Goal: Information Seeking & Learning: Find specific fact

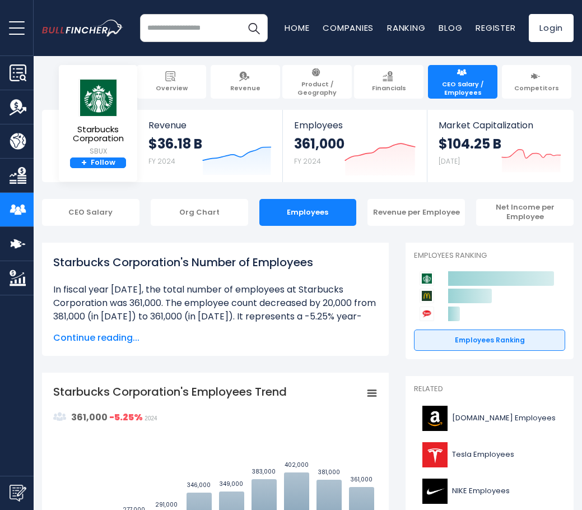
click at [117, 337] on span "Continue reading..." at bounding box center [215, 337] width 324 height 13
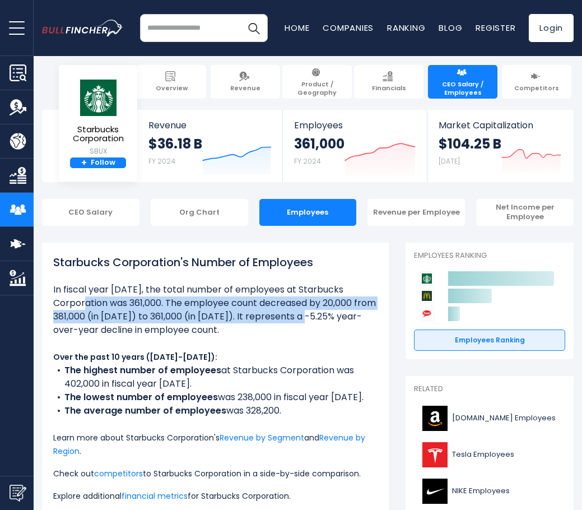
drag, startPoint x: 113, startPoint y: 287, endPoint x: 175, endPoint y: 318, distance: 69.7
click at [175, 318] on li at bounding box center [215, 310] width 324 height 54
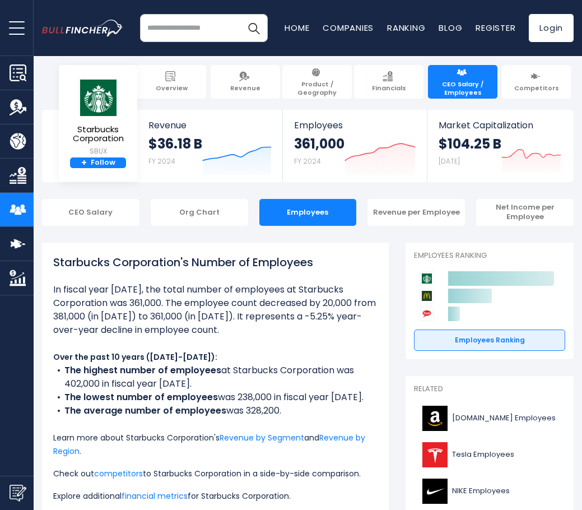
click at [202, 319] on li at bounding box center [215, 310] width 324 height 54
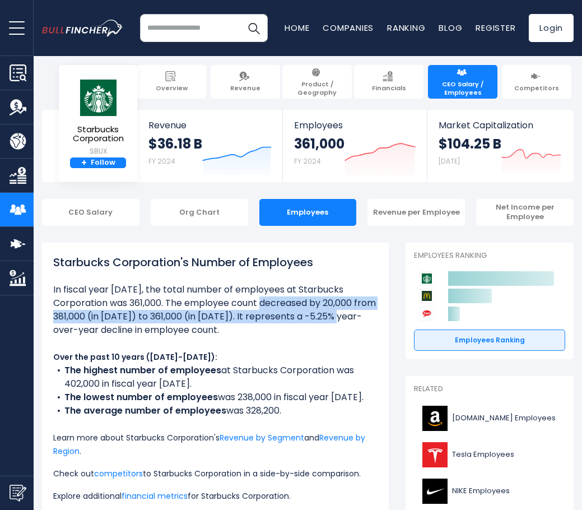
drag, startPoint x: 236, startPoint y: 317, endPoint x: 125, endPoint y: 299, distance: 112.4
click at [125, 299] on li at bounding box center [215, 310] width 324 height 54
click at [168, 300] on li at bounding box center [215, 310] width 324 height 54
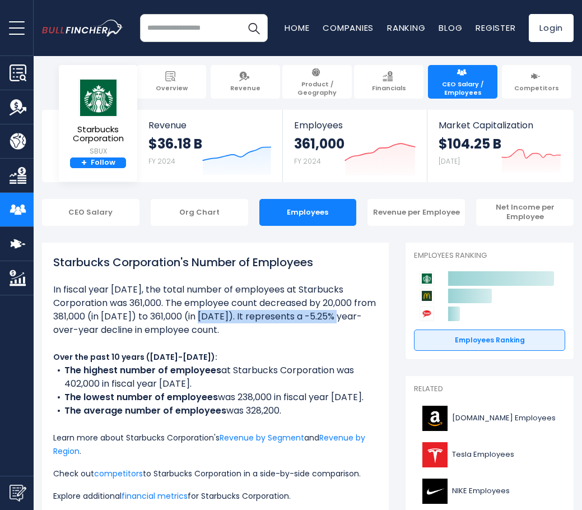
drag, startPoint x: 242, startPoint y: 318, endPoint x: 157, endPoint y: 323, distance: 85.3
click at [157, 323] on li at bounding box center [215, 310] width 324 height 54
click at [179, 319] on li at bounding box center [215, 310] width 324 height 54
drag, startPoint x: 175, startPoint y: 315, endPoint x: 229, endPoint y: 319, distance: 53.9
click at [229, 319] on li at bounding box center [215, 310] width 324 height 54
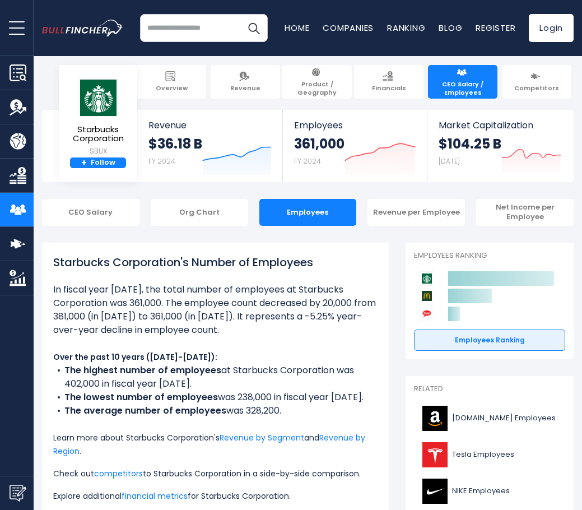
click at [236, 338] on ul "Over the past 10 years ([DATE]-[DATE]): The highest number of employees at Star…" at bounding box center [215, 431] width 324 height 296
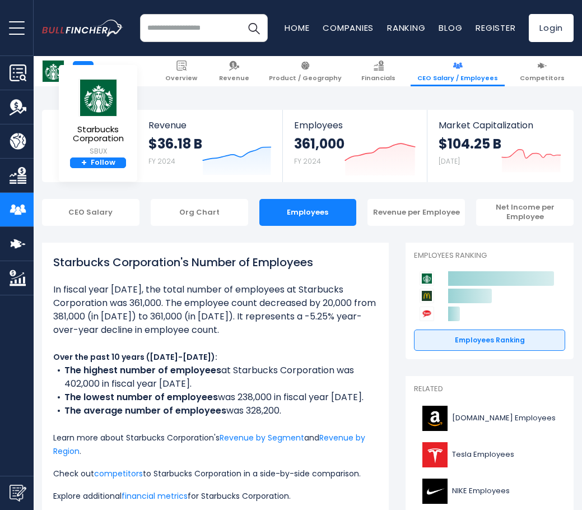
scroll to position [194, 0]
